Goal: Find specific page/section: Find specific page/section

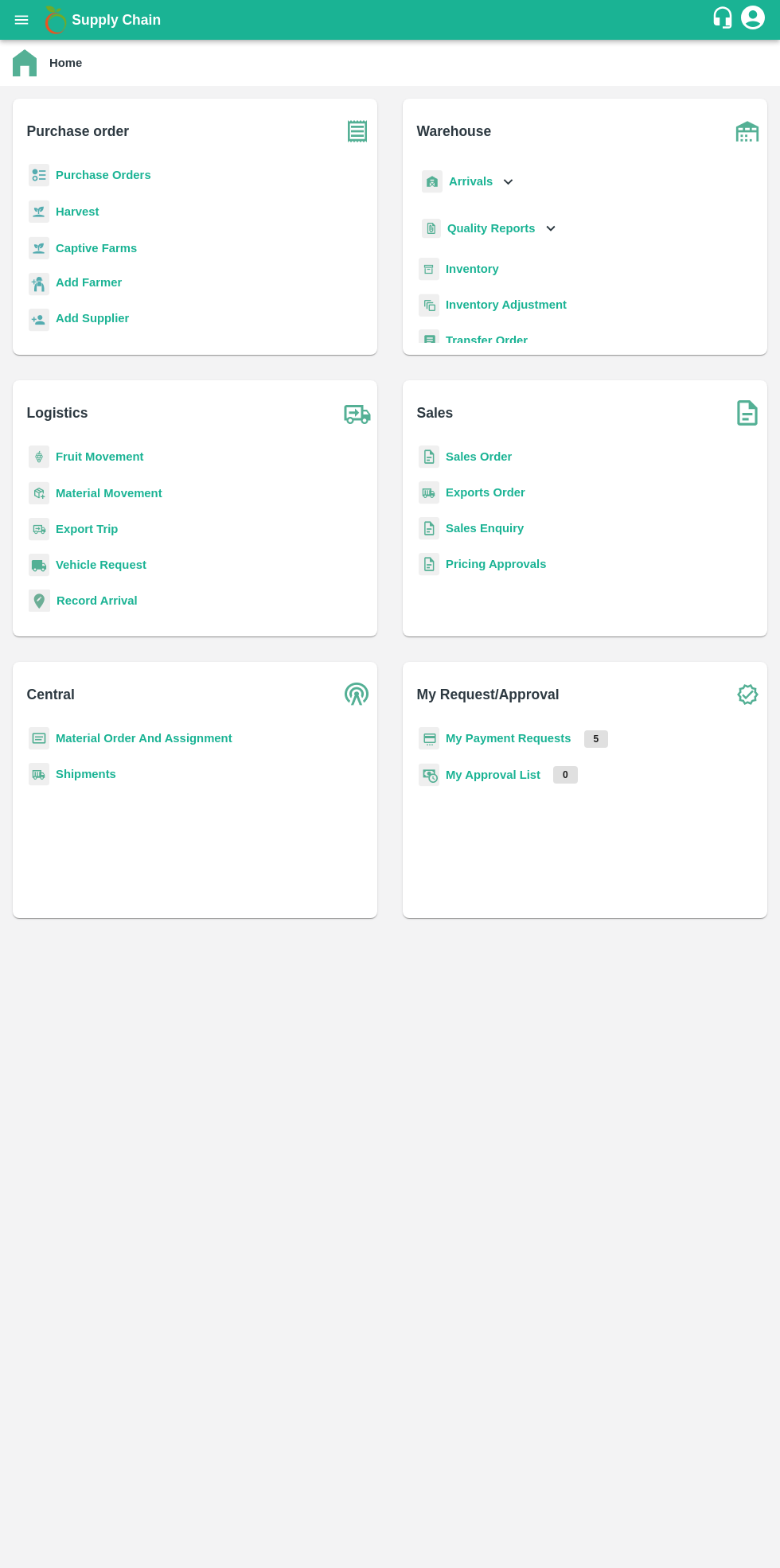
click at [118, 169] on b "Purchase Orders" at bounding box center [103, 175] width 95 height 13
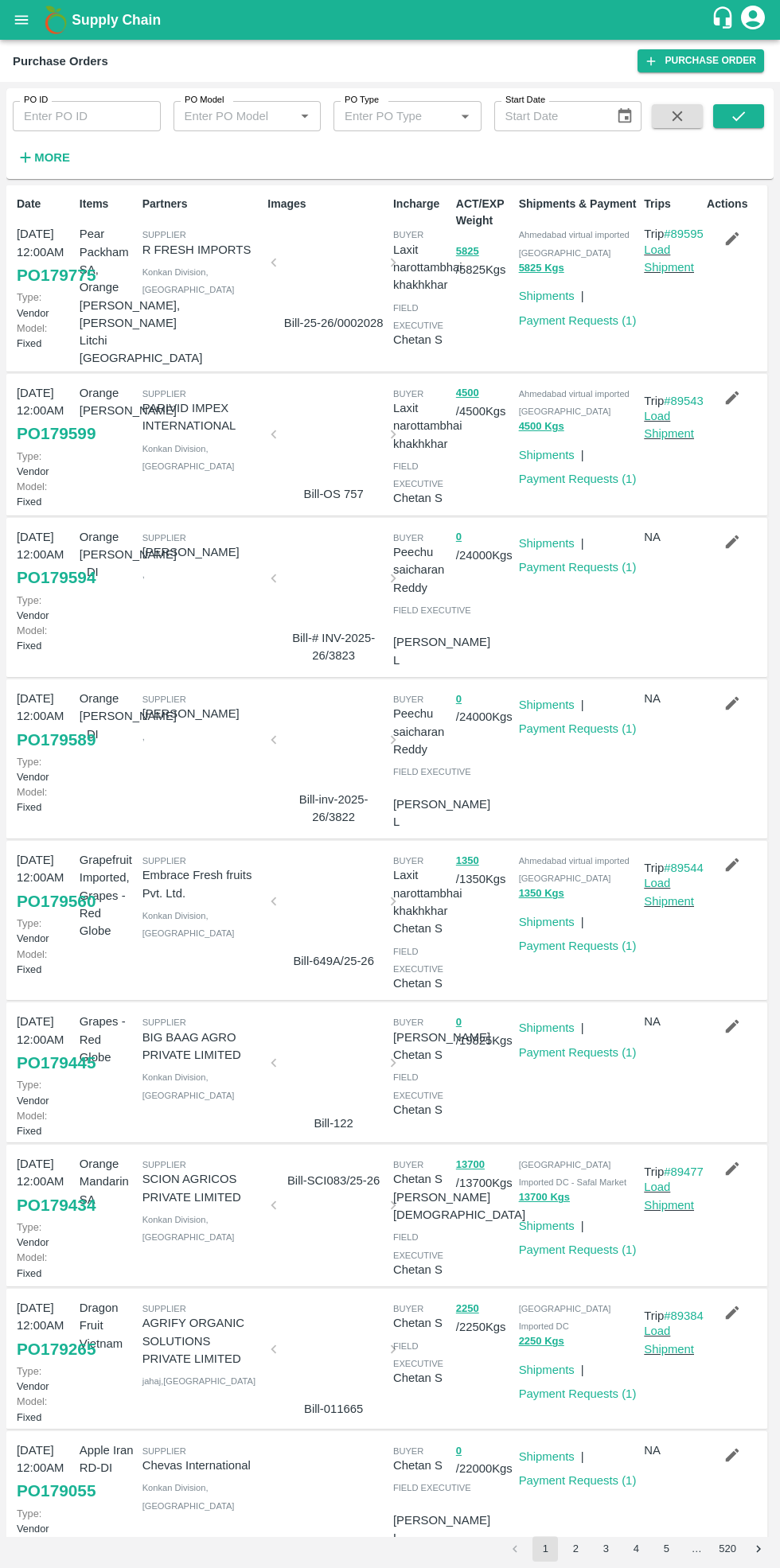
click at [580, 1243] on link "Payment Requests ( 1 )" at bounding box center [578, 1250] width 118 height 13
